Goal: Check status: Check status

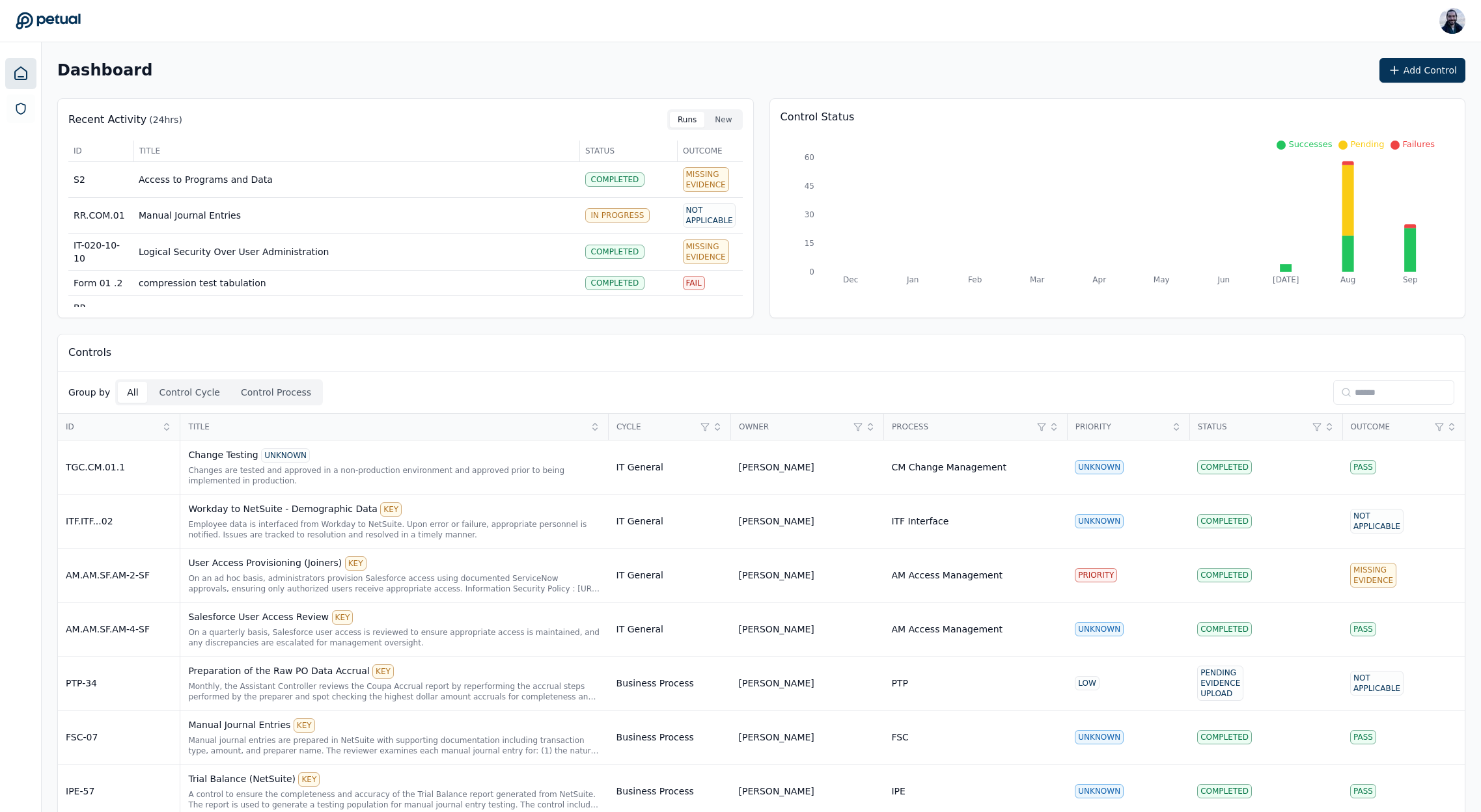
click at [1398, 395] on input at bounding box center [1393, 393] width 121 height 25
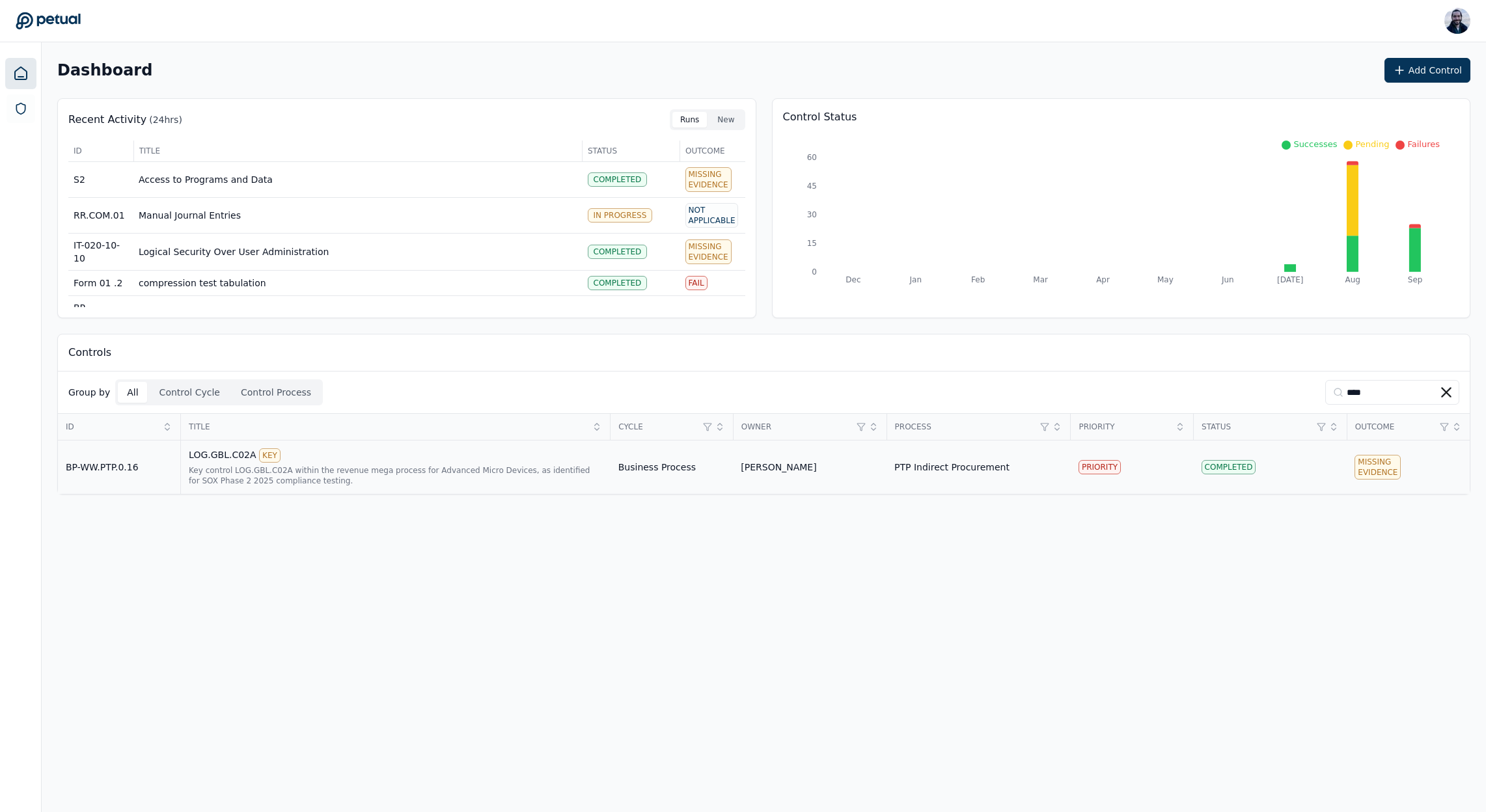
type input "****"
click at [210, 456] on div "LOG.GBL.C02A KEY" at bounding box center [396, 455] width 414 height 14
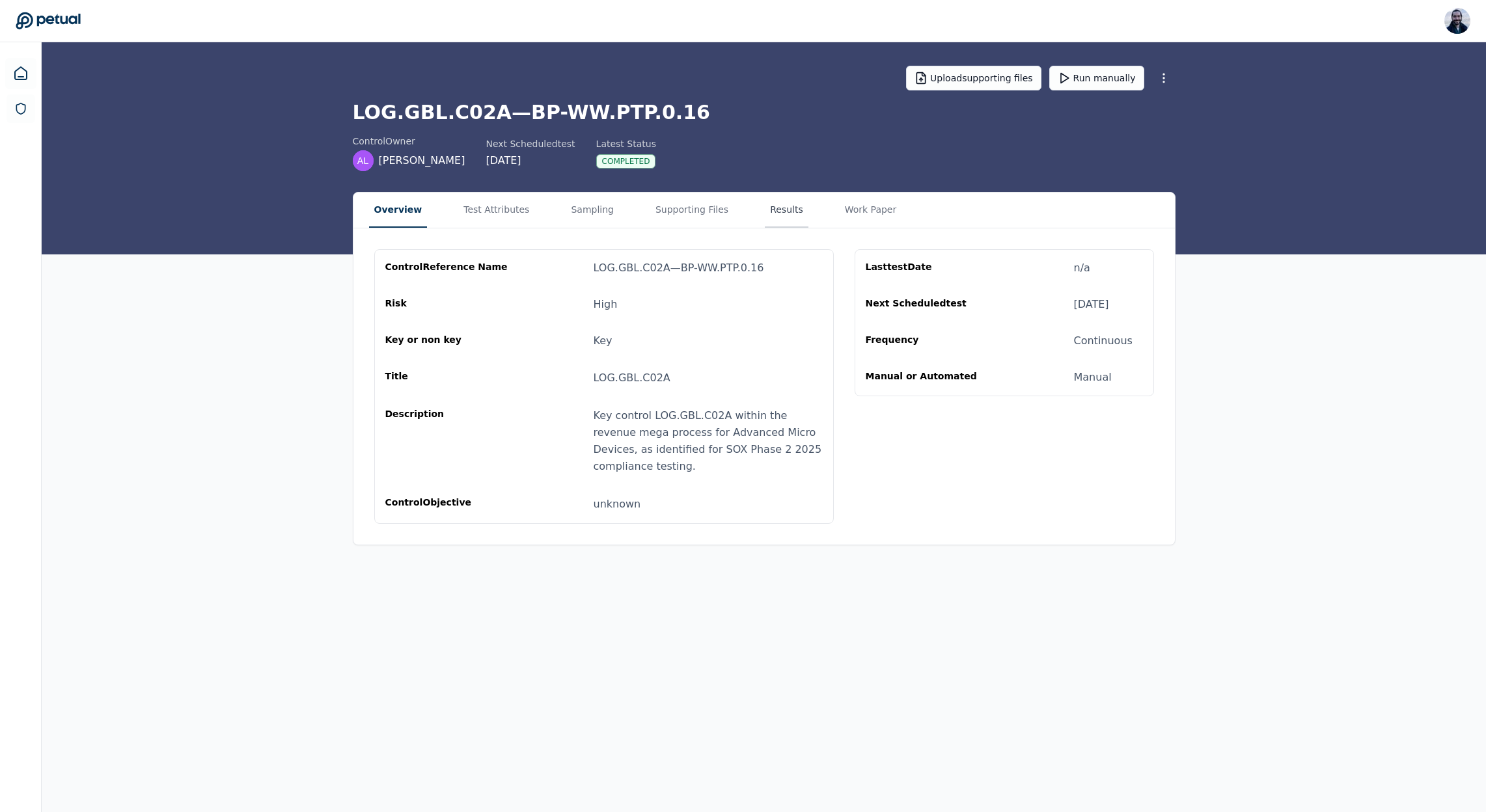
click at [779, 209] on button "Results" at bounding box center [786, 210] width 44 height 35
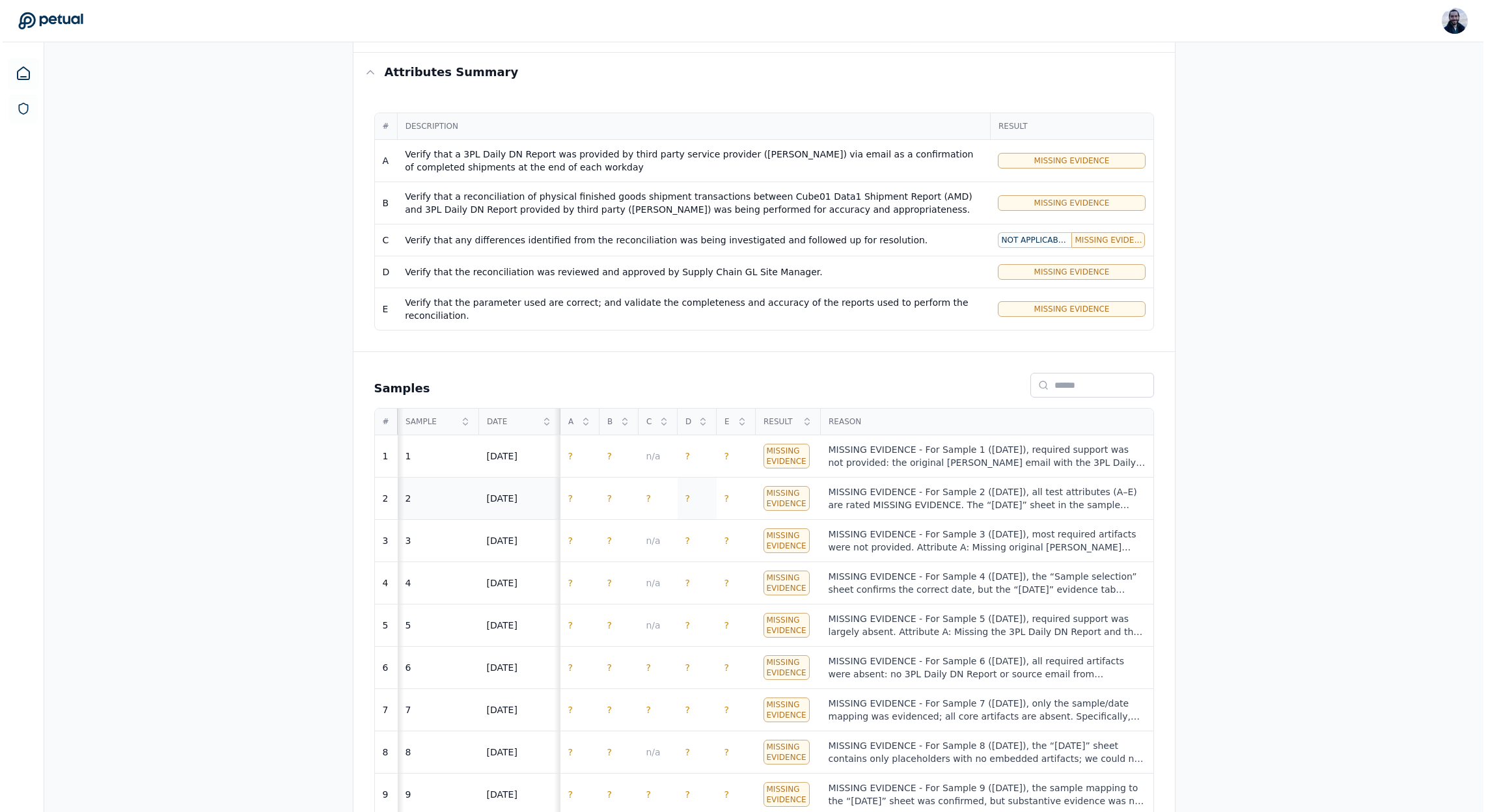
scroll to position [215, 0]
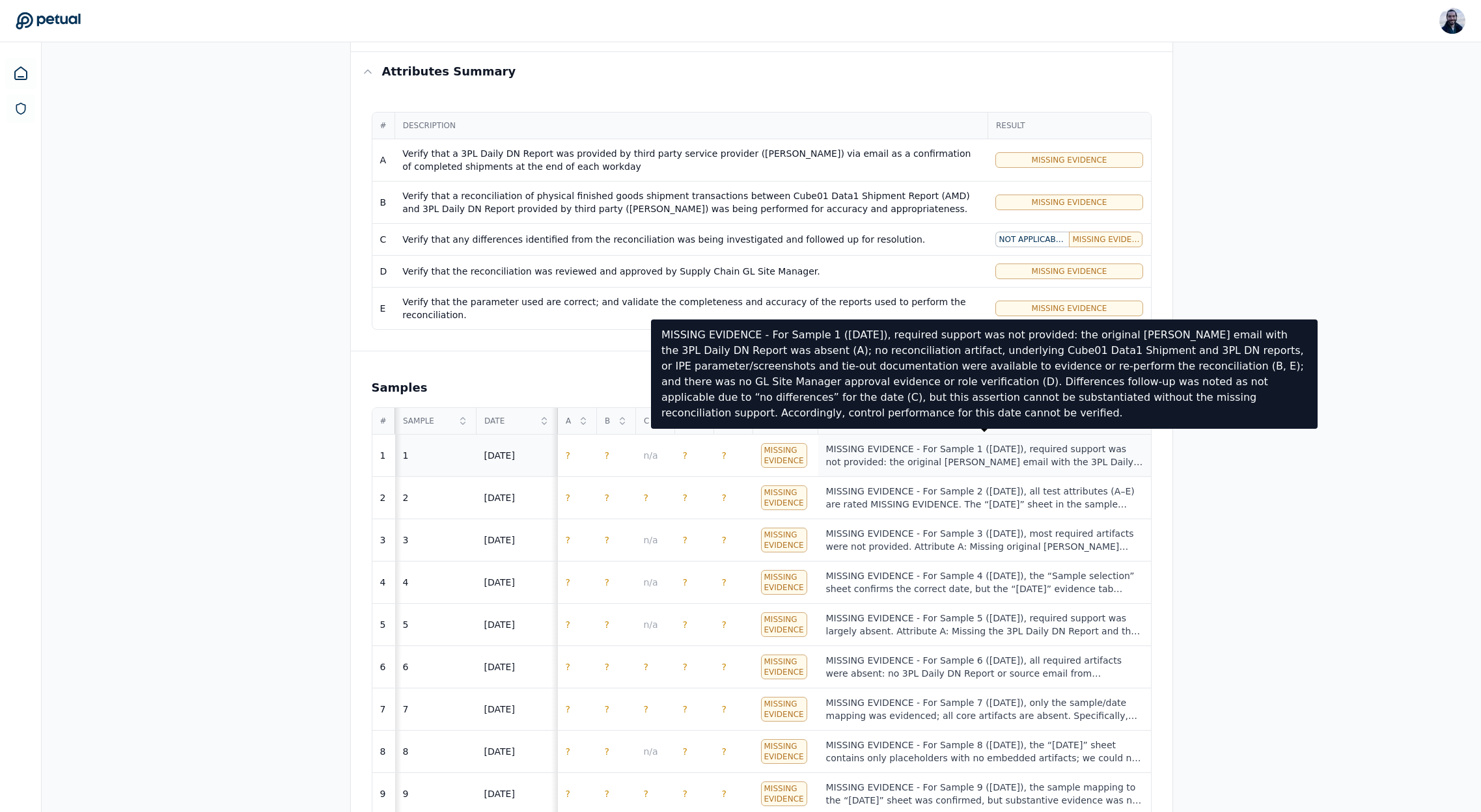
click at [1016, 455] on div "MISSING EVIDENCE - For Sample 1 ([DATE]), required support was not provided: th…" at bounding box center [985, 455] width 317 height 26
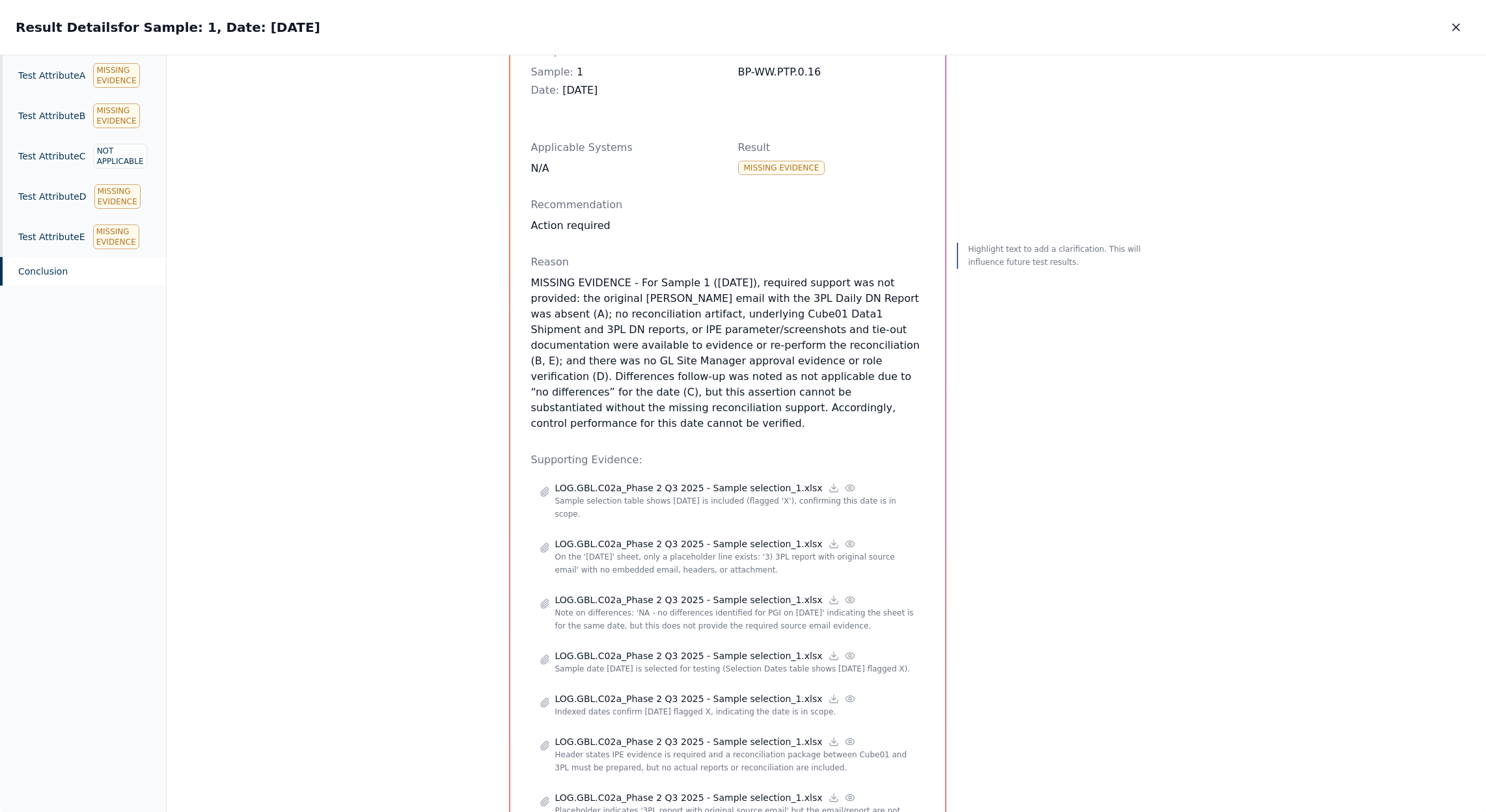
scroll to position [140, 0]
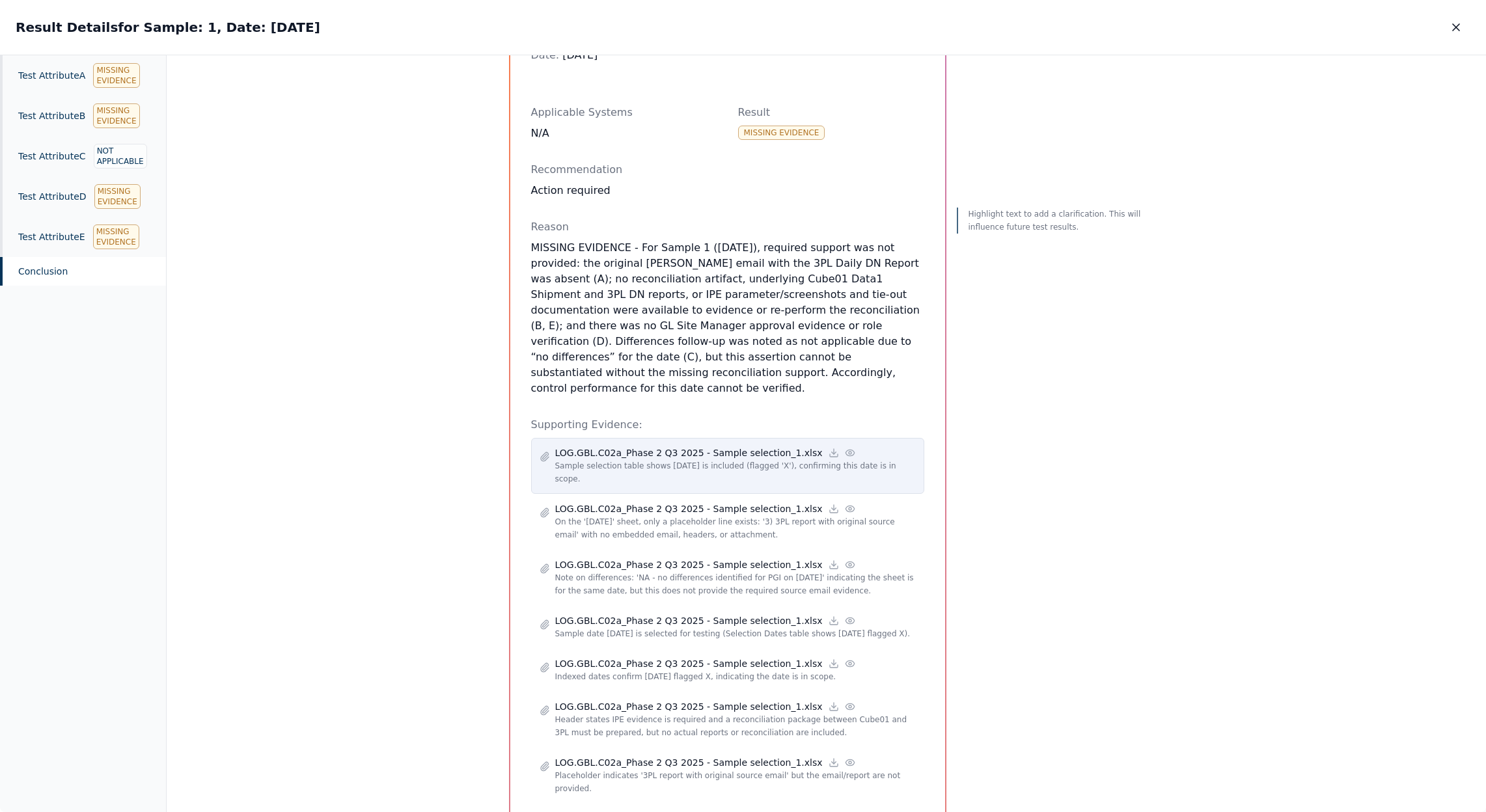
click at [845, 448] on icon at bounding box center [850, 453] width 11 height 11
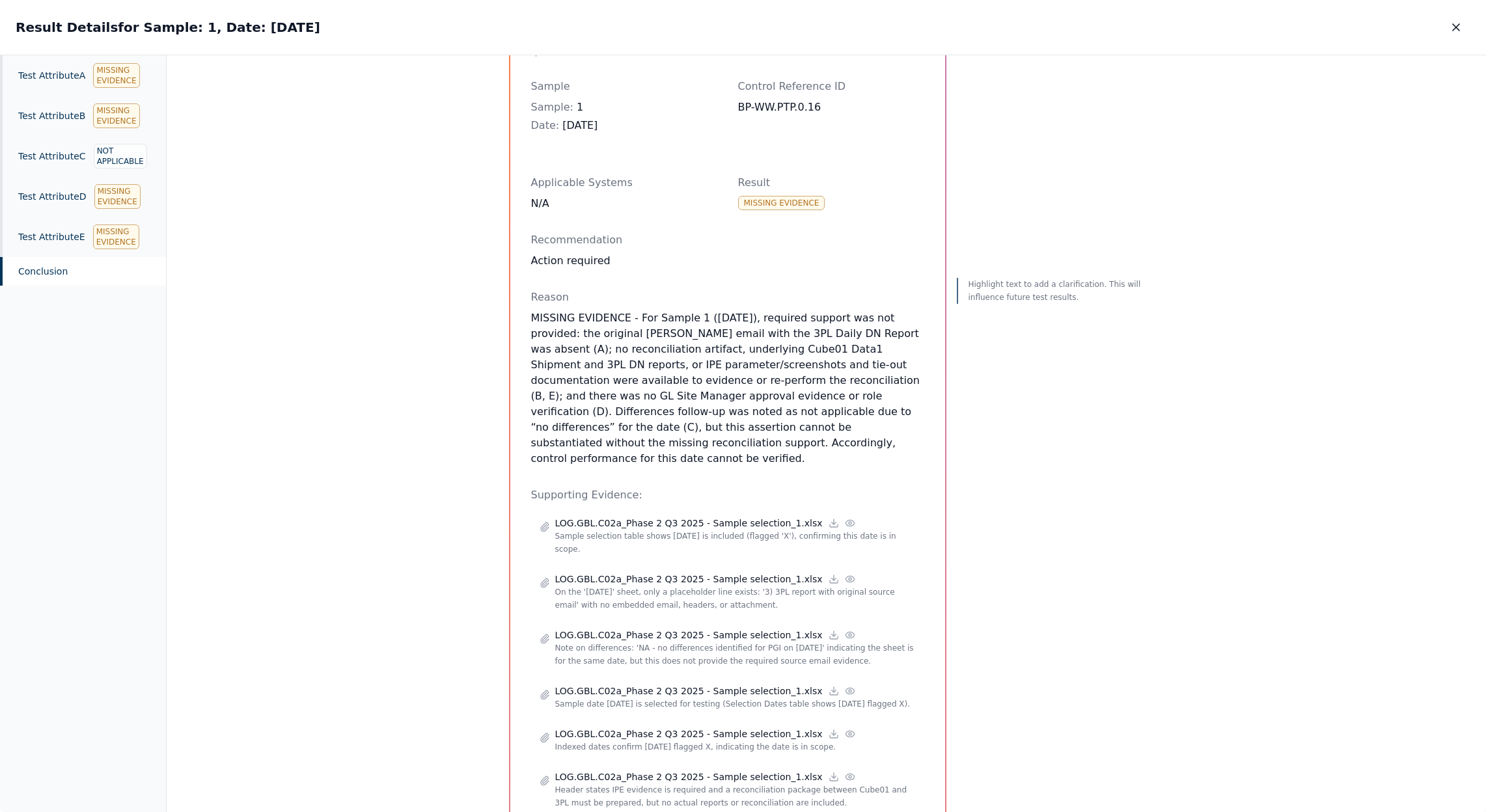
scroll to position [100, 0]
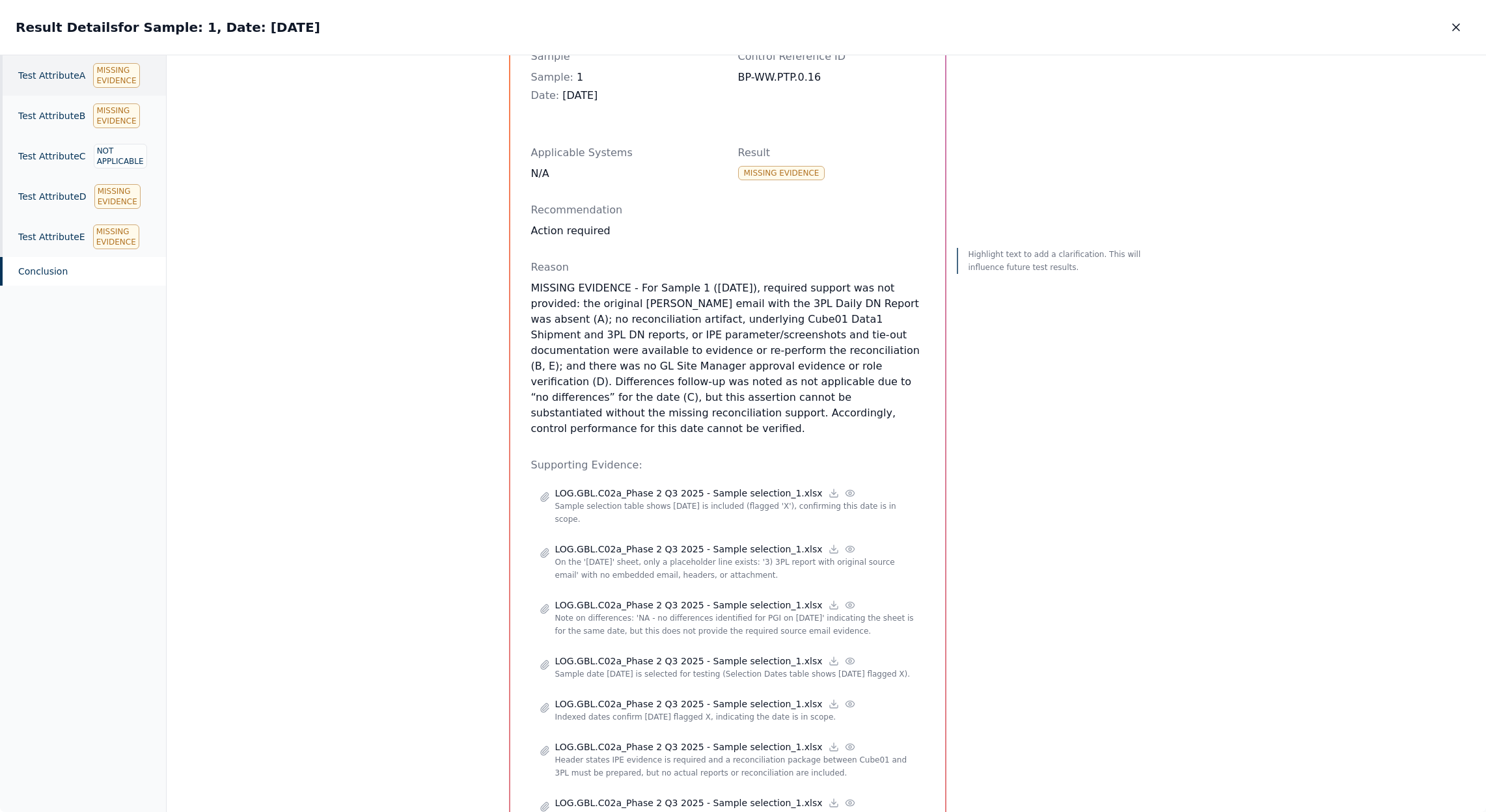
click at [58, 80] on div "Test Attribute A Missing Evidence" at bounding box center [83, 75] width 166 height 40
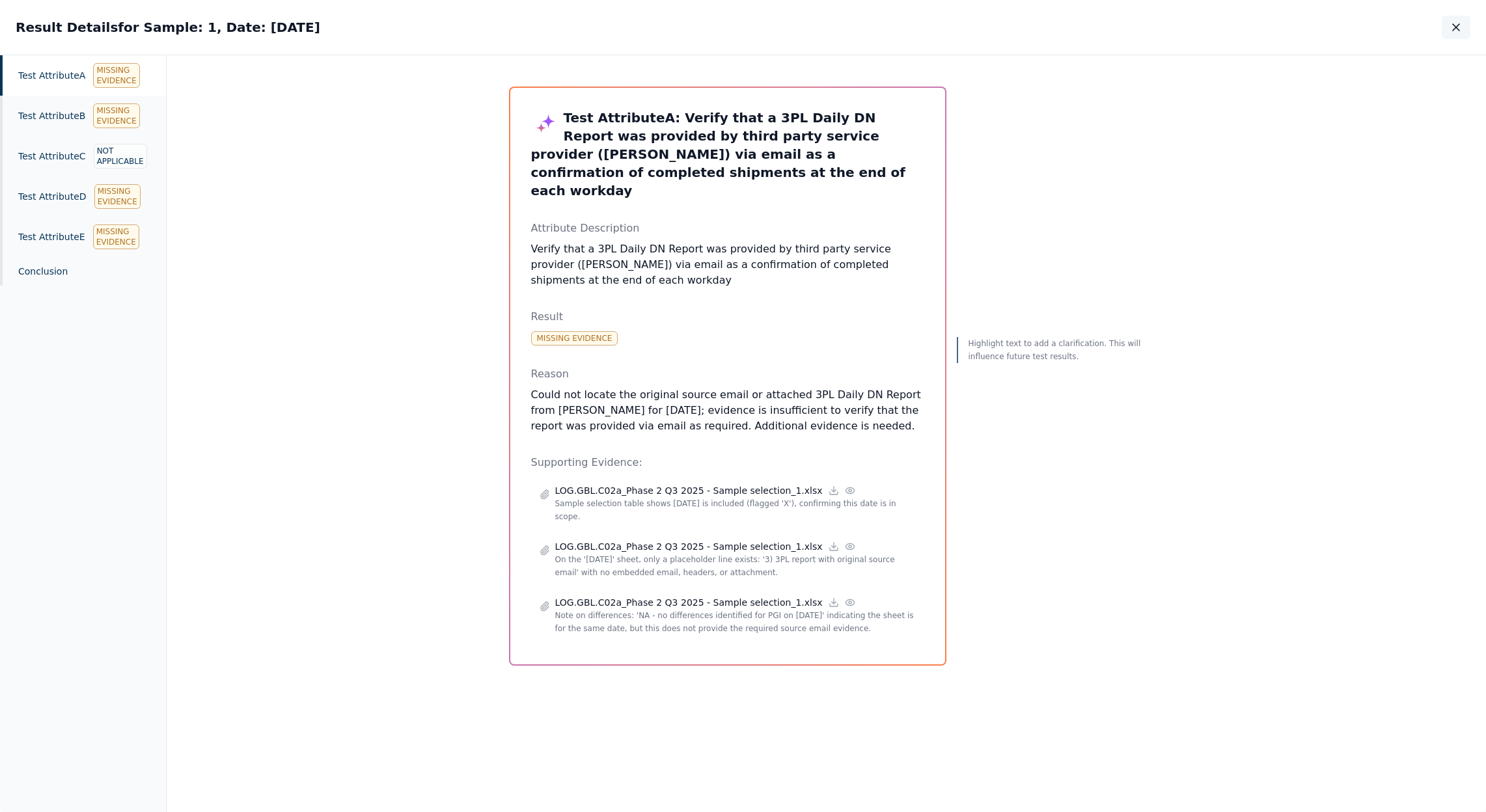
click at [1456, 31] on icon "button" at bounding box center [1456, 28] width 13 height 13
